Goal: Task Accomplishment & Management: Use online tool/utility

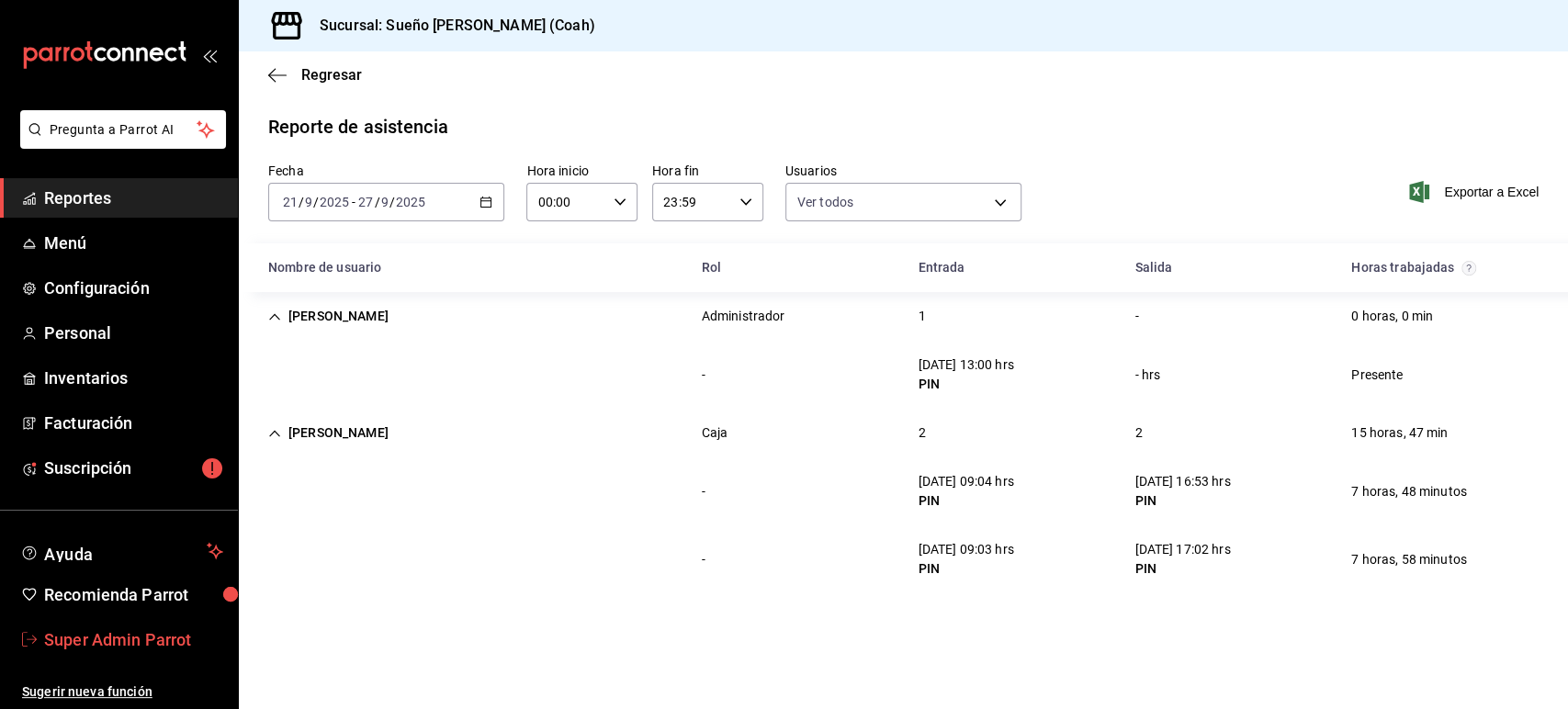
click at [142, 629] on span "Super Admin Parrot" at bounding box center [134, 639] width 179 height 24
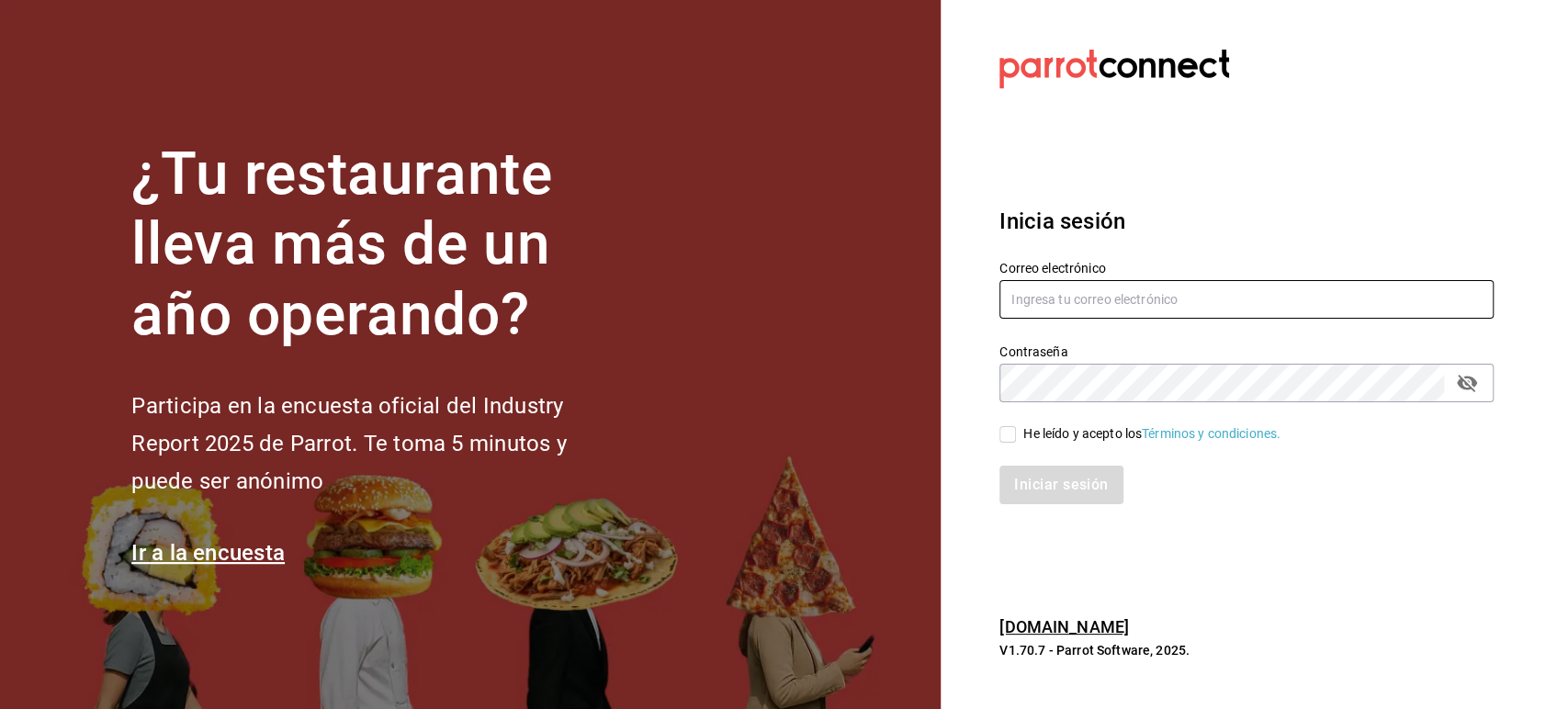
click at [1033, 309] on input "text" at bounding box center [1246, 299] width 494 height 39
paste input "[EMAIL_ADDRESS][DOMAIN_NAME]"
type input "[EMAIL_ADDRESS][DOMAIN_NAME]"
click at [1014, 432] on input "He leído y acepto los Términos y condiciones." at bounding box center [1008, 435] width 17 height 17
checkbox input "true"
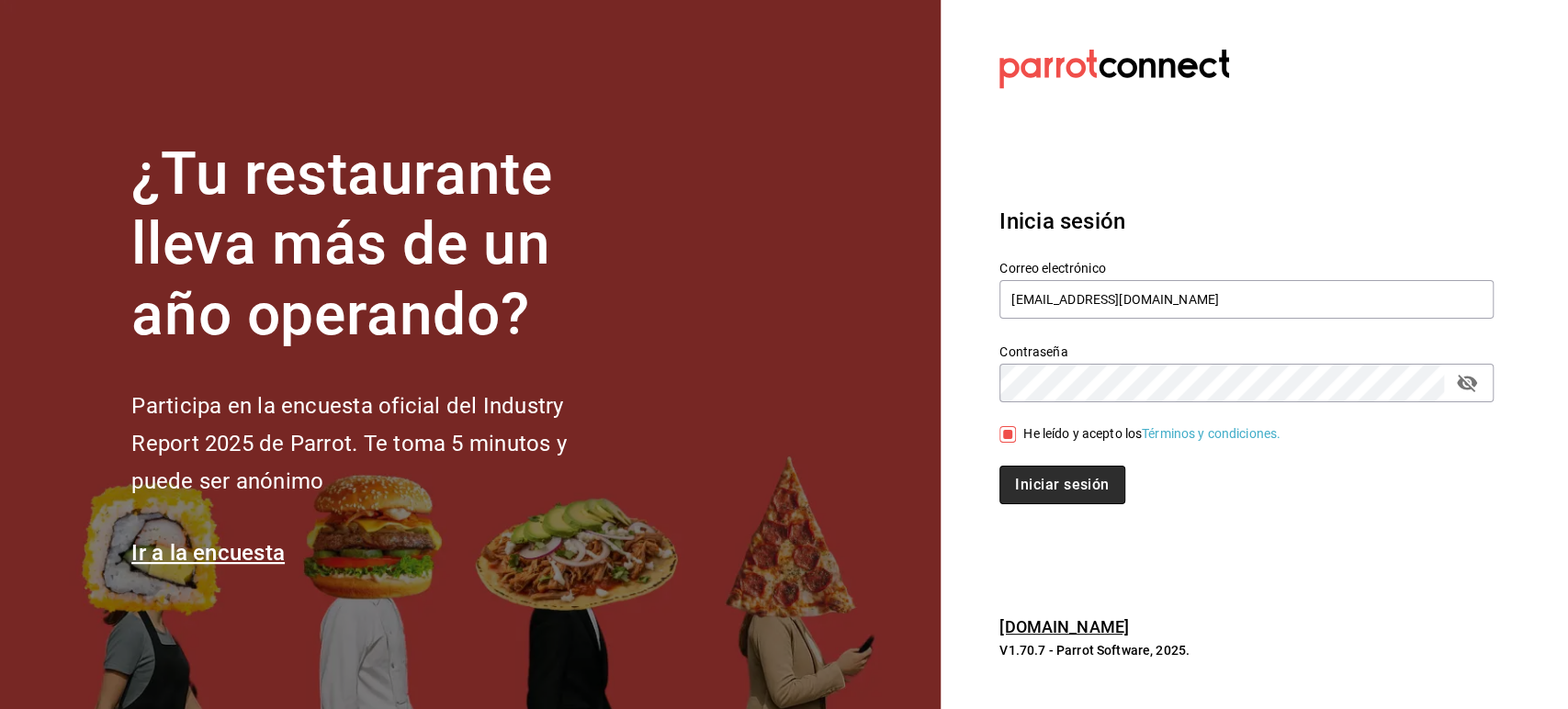
click at [1042, 485] on button "Iniciar sesión" at bounding box center [1061, 485] width 125 height 39
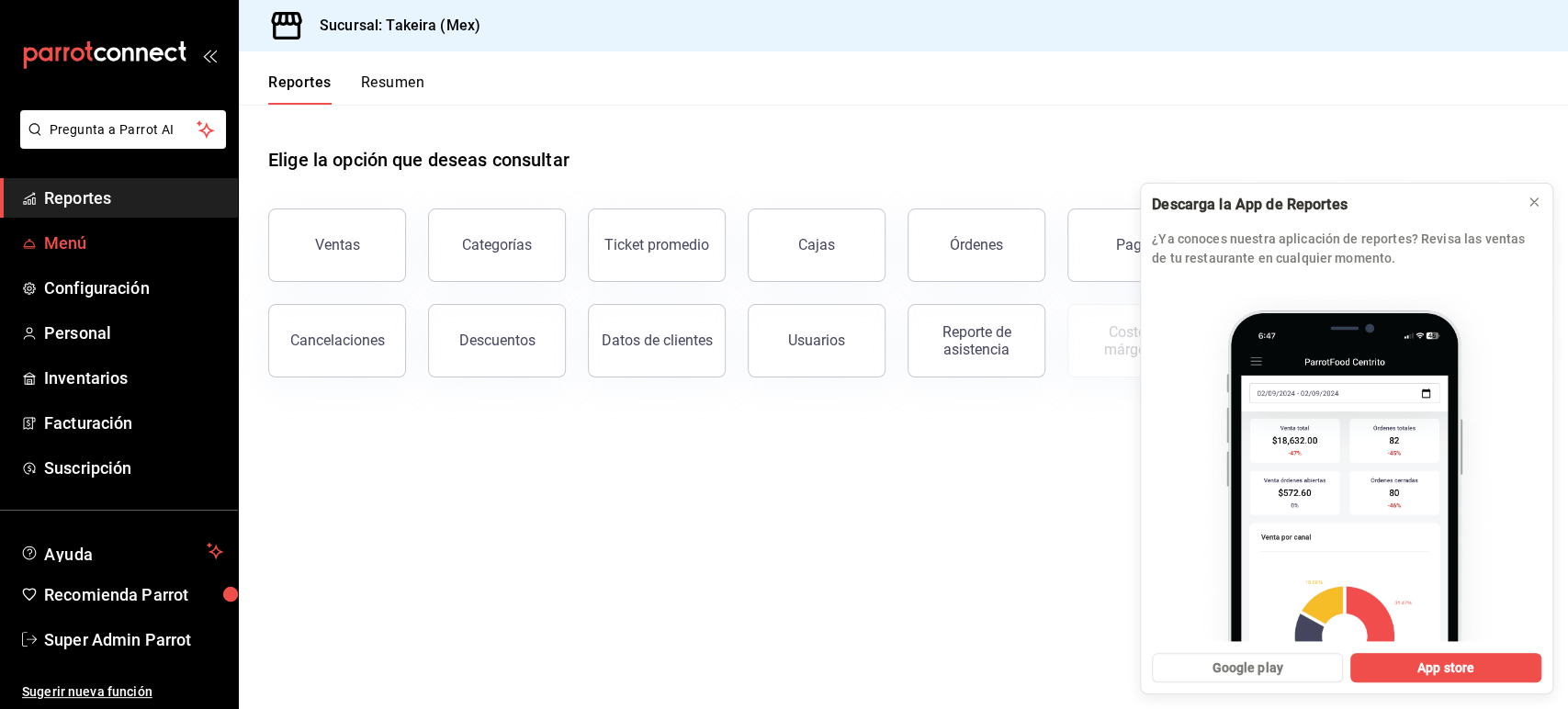
click at [92, 243] on span "Menú" at bounding box center [134, 243] width 179 height 24
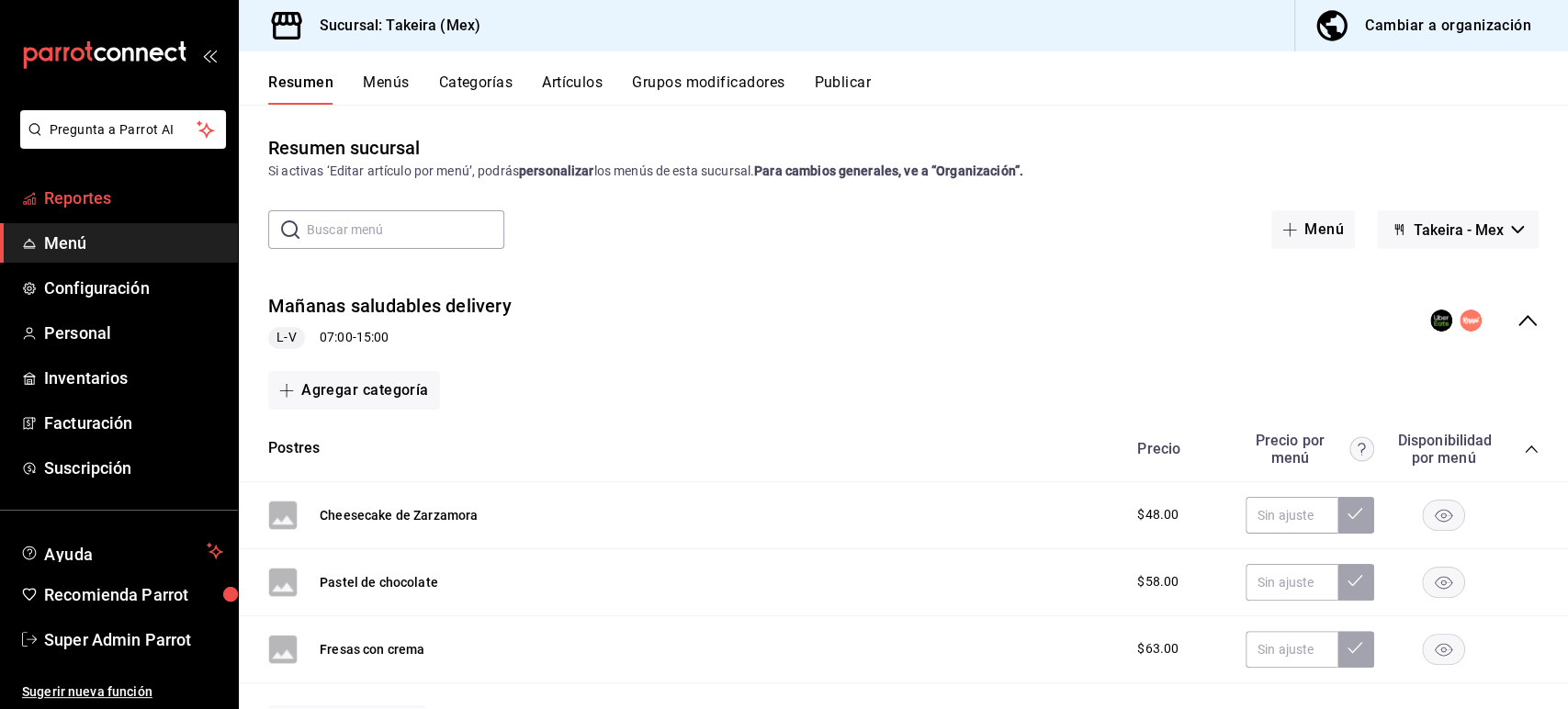
click at [102, 199] on span "Reportes" at bounding box center [134, 198] width 179 height 24
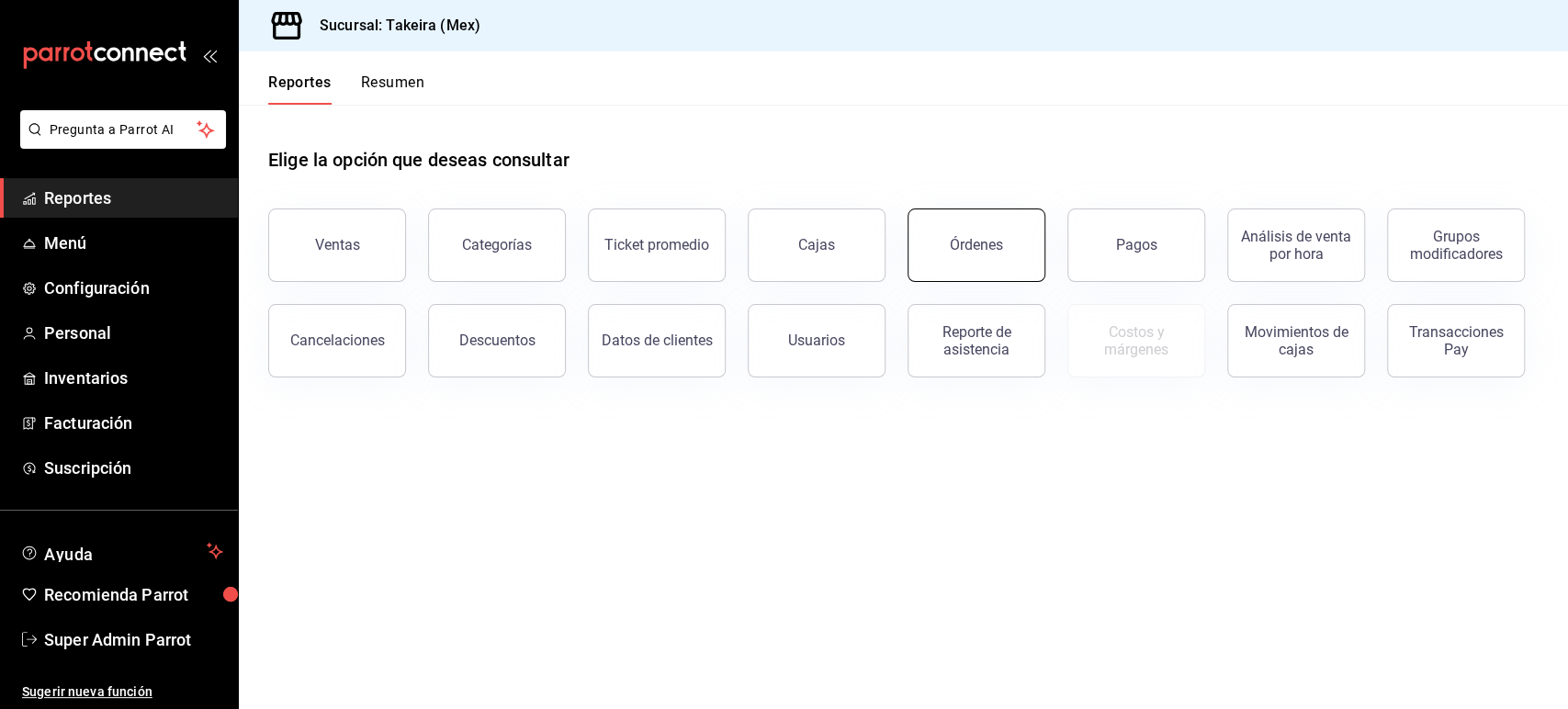
click at [969, 259] on button "Órdenes" at bounding box center [977, 245] width 137 height 73
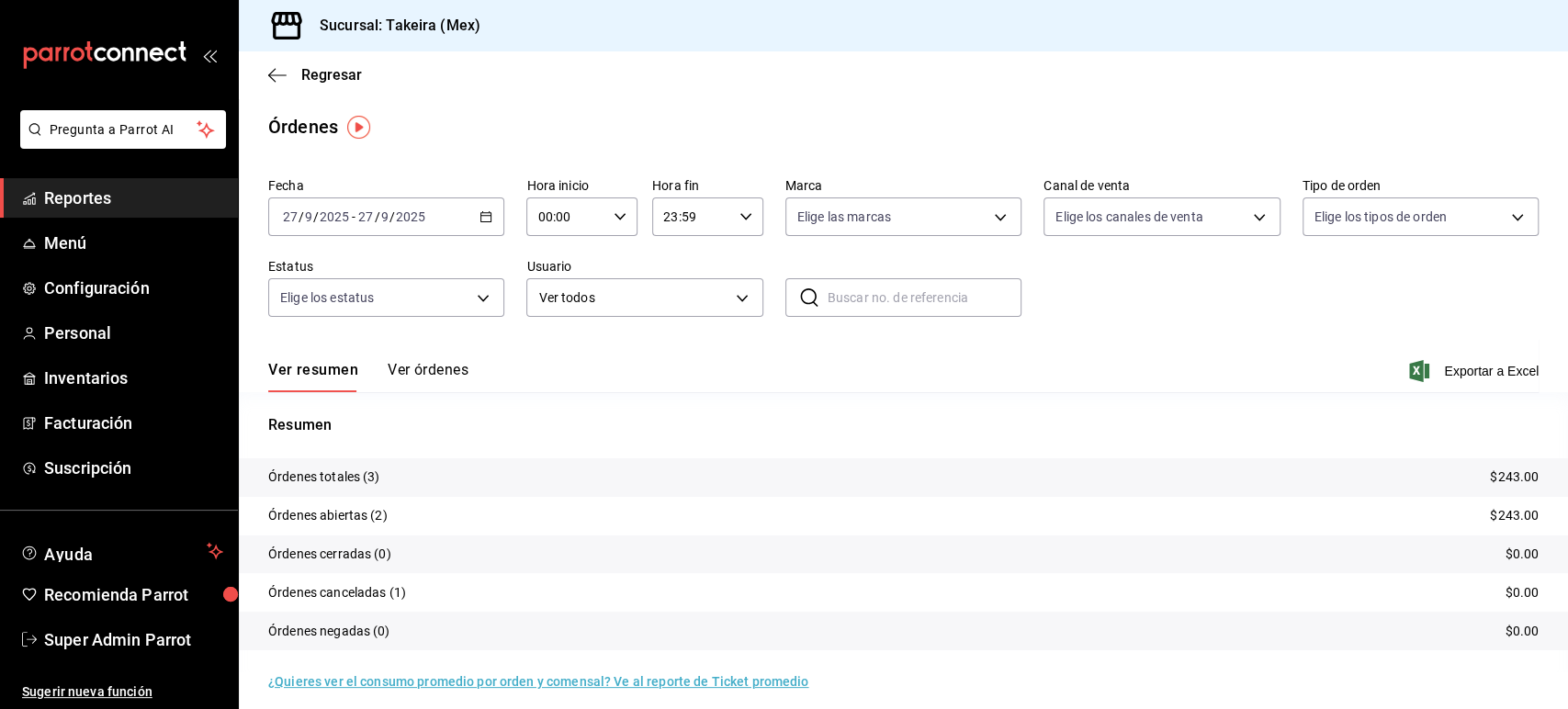
click at [426, 380] on button "Ver órdenes" at bounding box center [428, 376] width 81 height 31
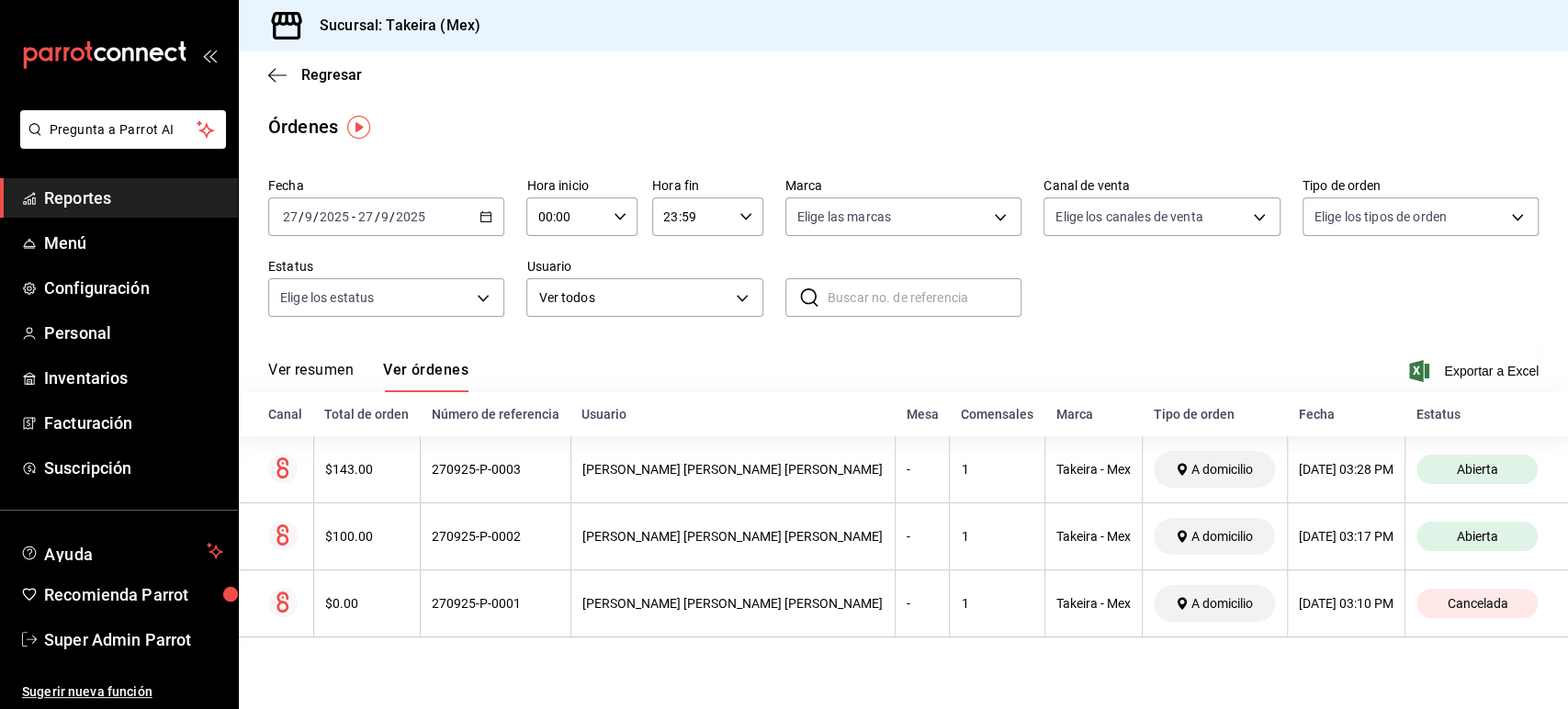
click at [482, 223] on icon "button" at bounding box center [486, 217] width 13 height 13
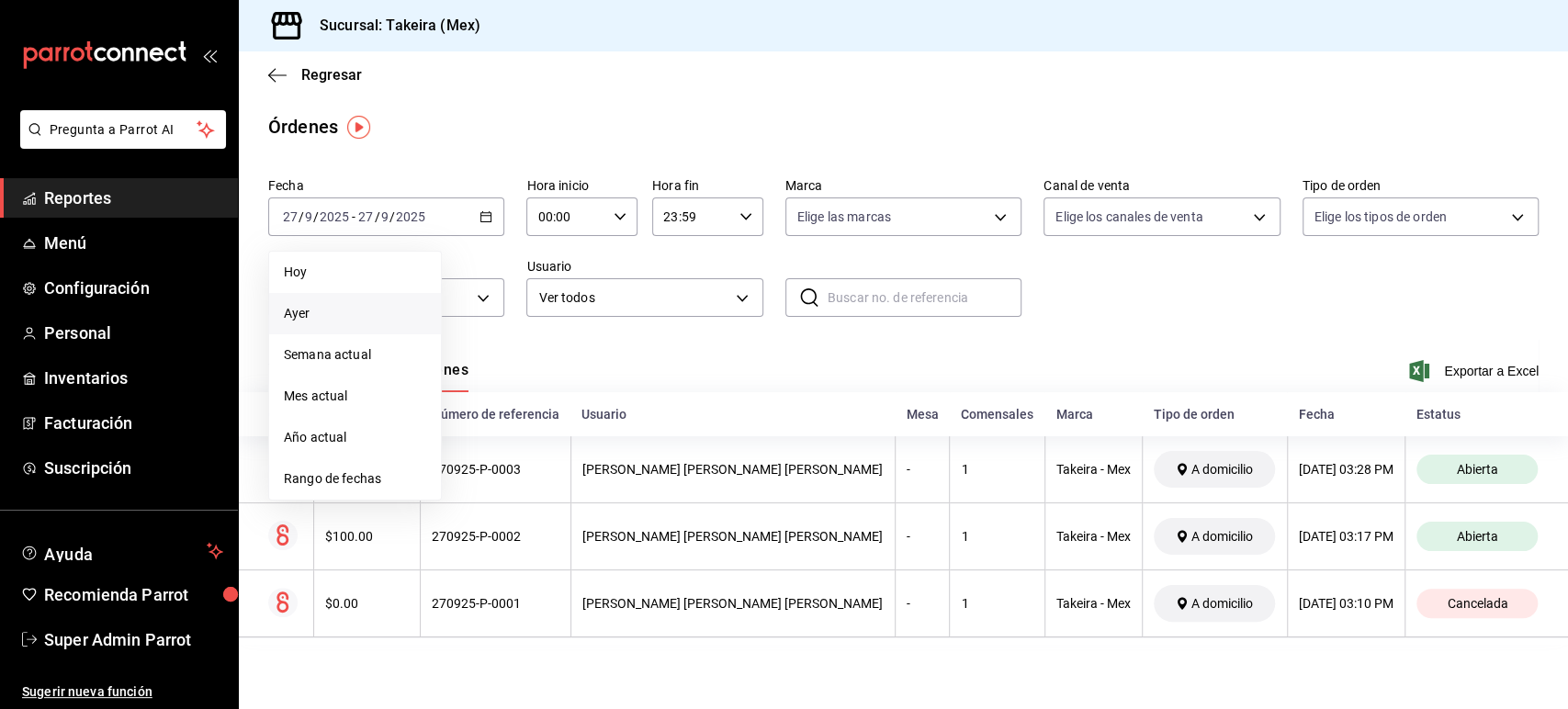
click at [336, 305] on span "Ayer" at bounding box center [354, 314] width 142 height 19
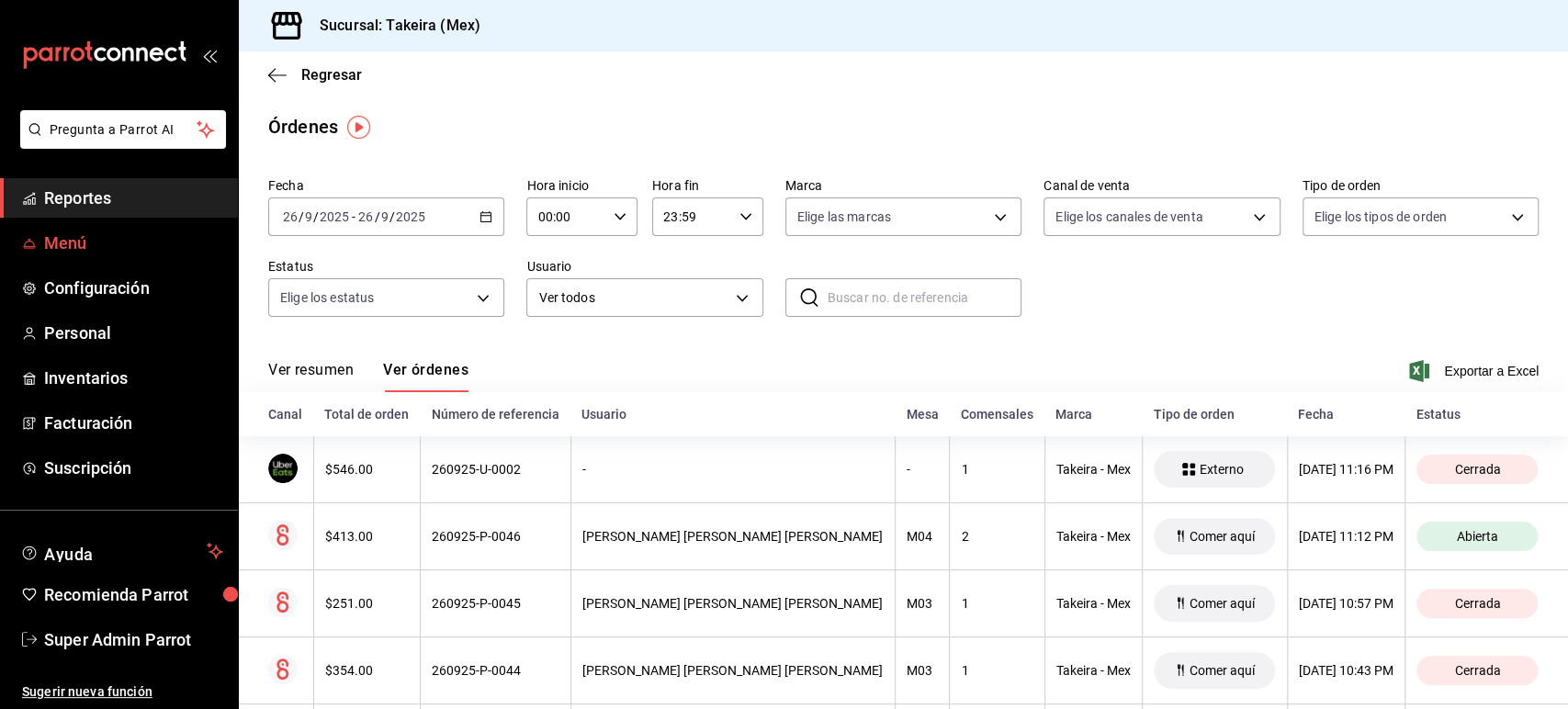
click at [68, 250] on span "Menú" at bounding box center [134, 243] width 179 height 24
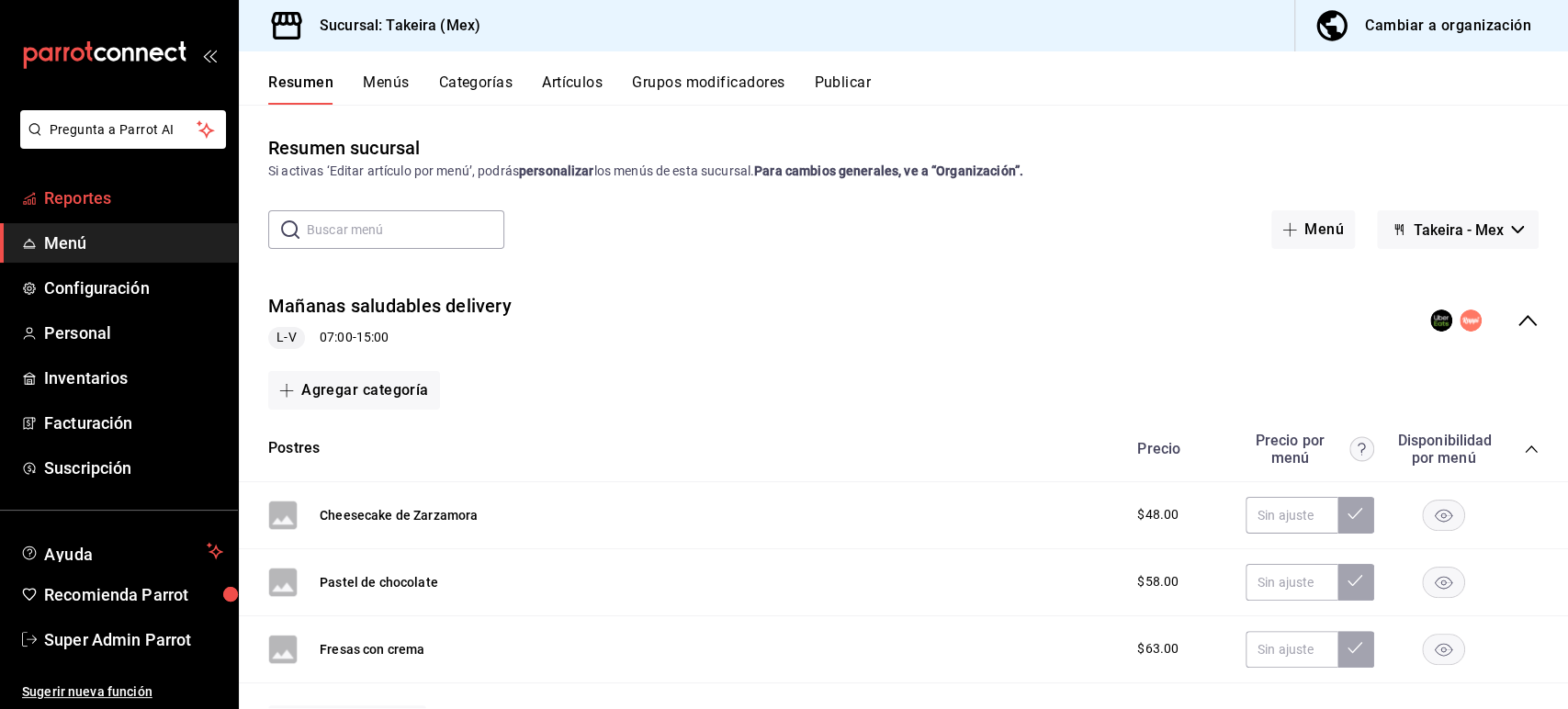
click at [119, 190] on span "Reportes" at bounding box center [134, 198] width 179 height 24
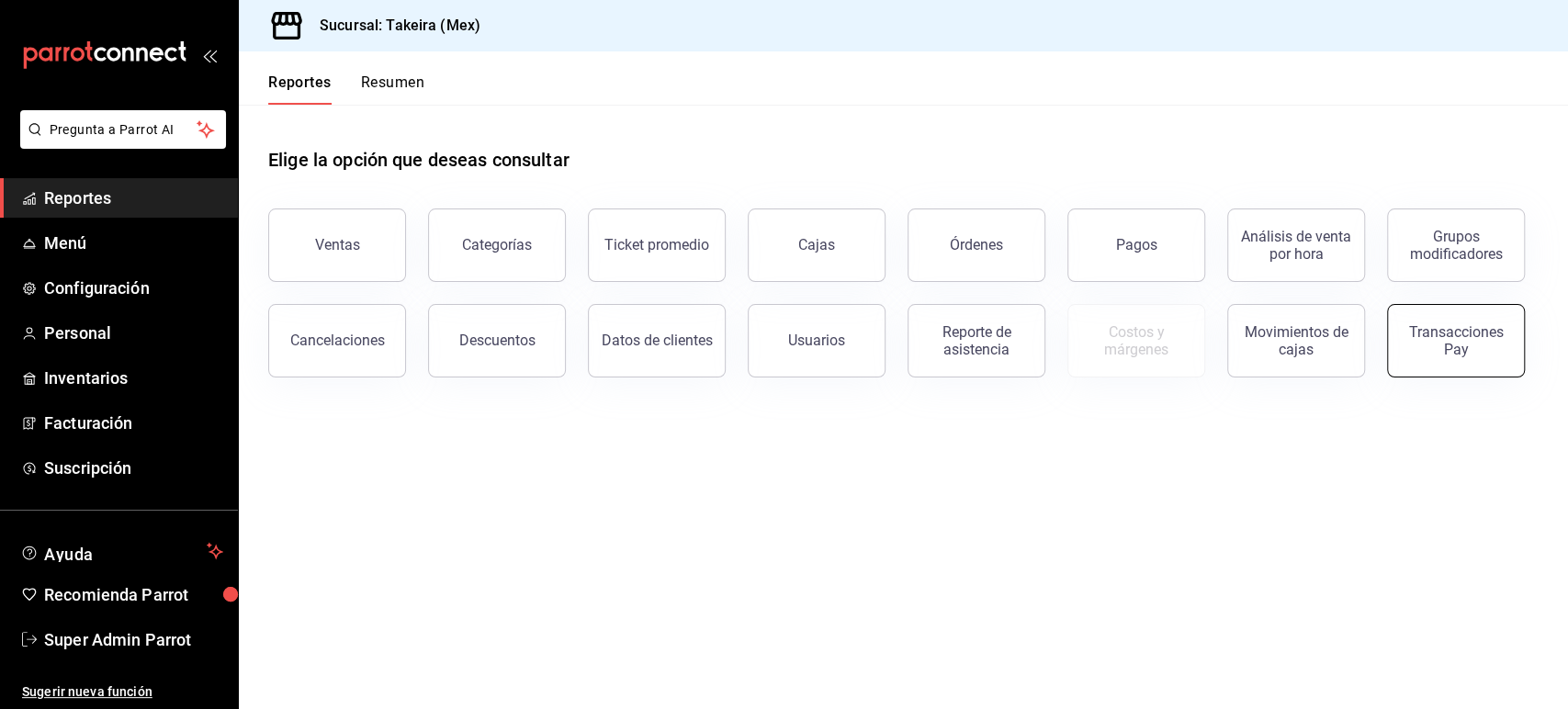
click at [1425, 357] on div "Transacciones Pay" at bounding box center [1456, 340] width 114 height 35
